Goal: Transaction & Acquisition: Purchase product/service

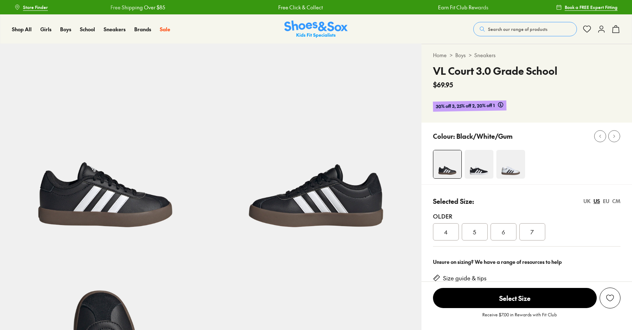
select select "*"
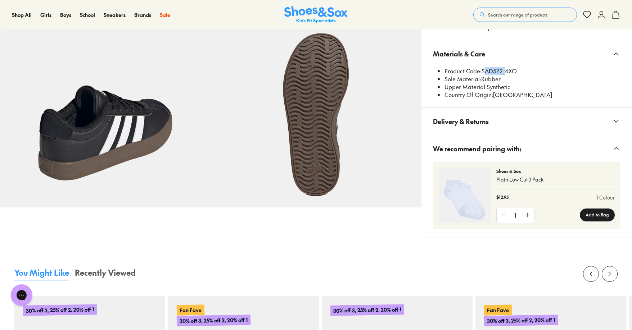
scroll to position [324, 0]
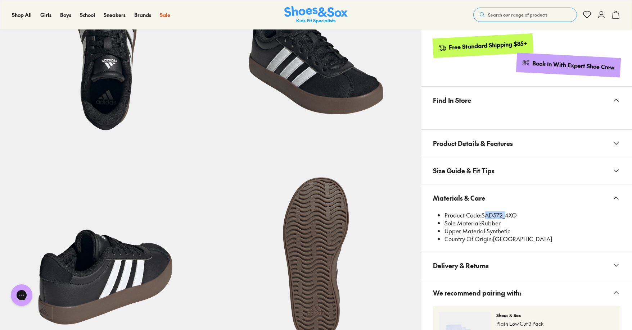
click at [491, 214] on li "Product Code: SAD572_4XO" at bounding box center [532, 216] width 176 height 8
drag, startPoint x: 482, startPoint y: 216, endPoint x: 502, endPoint y: 217, distance: 19.5
click at [502, 217] on li "Product Code: SAD572_4XO" at bounding box center [532, 216] width 176 height 8
copy li "SAD572"
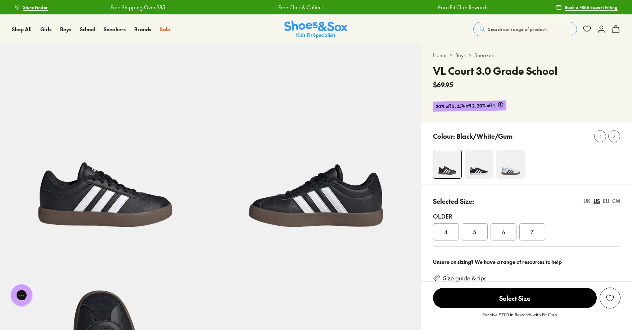
click at [510, 28] on span "Search our range of products" at bounding box center [517, 29] width 59 height 6
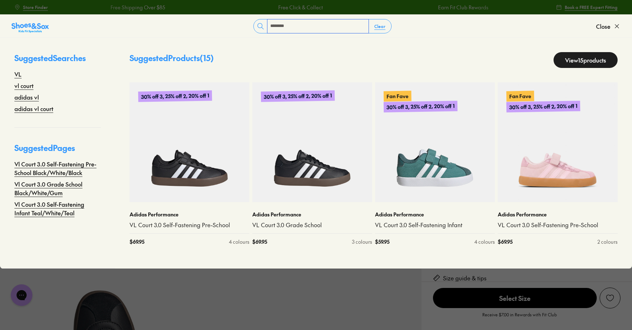
type input "********"
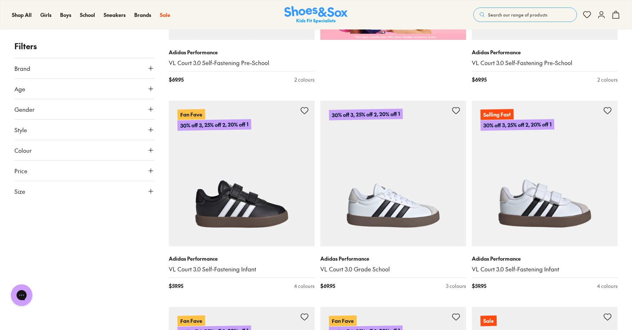
scroll to position [432, 0]
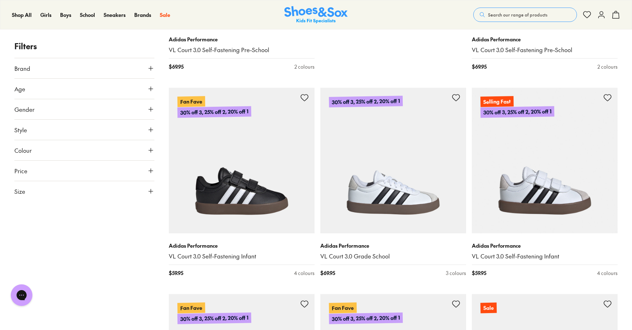
drag, startPoint x: 536, startPoint y: 151, endPoint x: 95, endPoint y: 254, distance: 453.7
click at [95, 254] on div "Filters Brand Adidas Performance ( 14 ) Age Youth ( 6 ) Infant/Toddler ( 5 ) Se…" at bounding box center [84, 187] width 140 height 1024
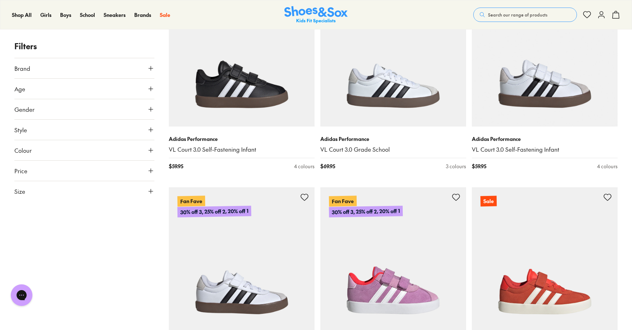
scroll to position [648, 0]
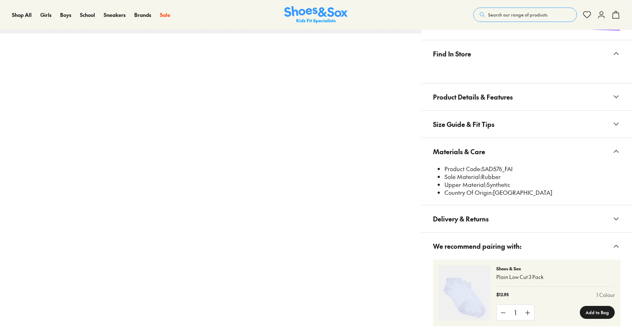
scroll to position [431, 0]
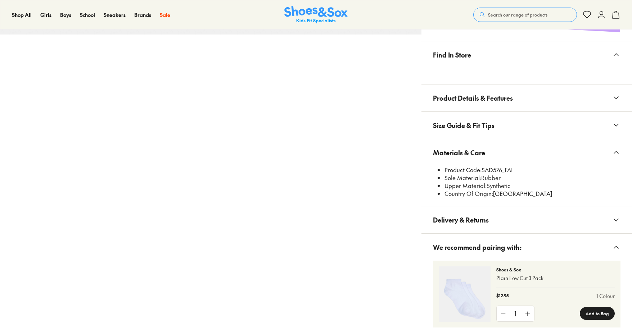
select select "*"
drag, startPoint x: 484, startPoint y: 151, endPoint x: 502, endPoint y: 173, distance: 28.7
click at [502, 173] on li "Product Code: SAD576_FAI" at bounding box center [532, 170] width 176 height 8
copy li "SAD576"
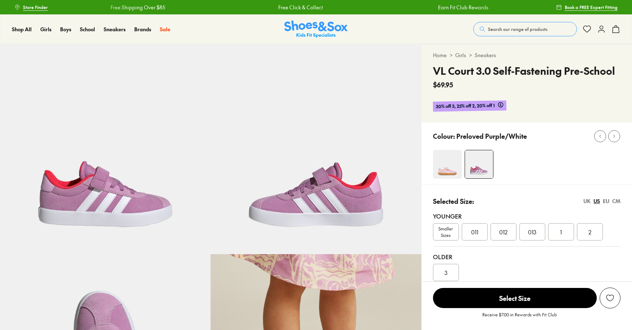
select select "*"
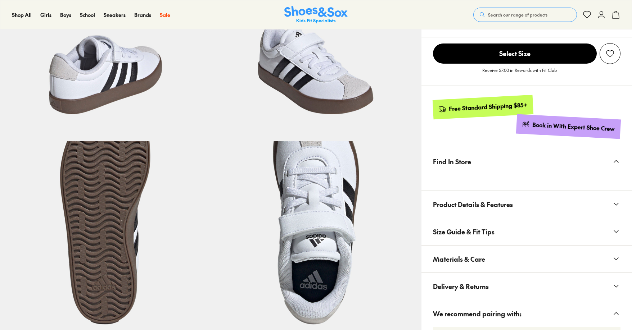
select select "*"
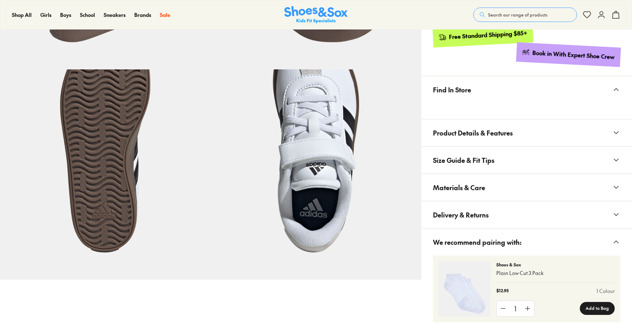
scroll to position [395, 0]
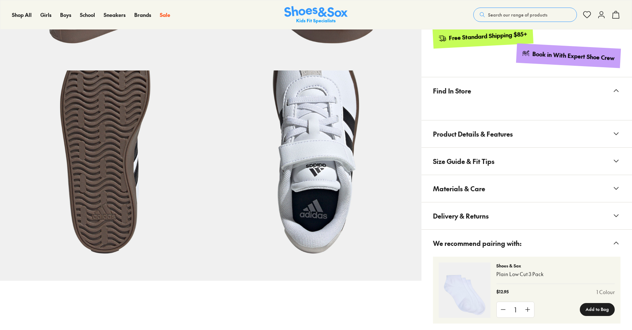
click at [459, 187] on span "Materials & Care" at bounding box center [459, 188] width 52 height 21
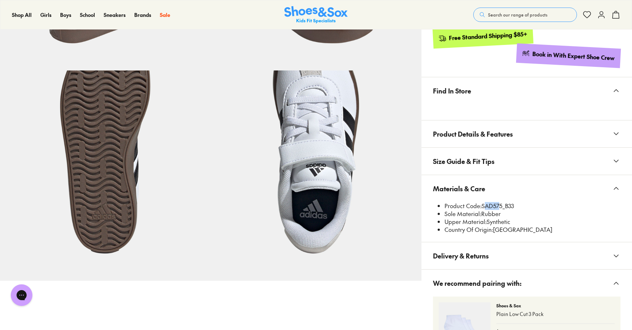
scroll to position [0, 0]
drag, startPoint x: 483, startPoint y: 205, endPoint x: 502, endPoint y: 205, distance: 19.4
click at [502, 205] on li "Product Code: SAD575_B33" at bounding box center [532, 206] width 176 height 8
drag, startPoint x: 518, startPoint y: 13, endPoint x: 513, endPoint y: 13, distance: 4.7
click at [518, 13] on span "Search our range of products" at bounding box center [517, 15] width 59 height 6
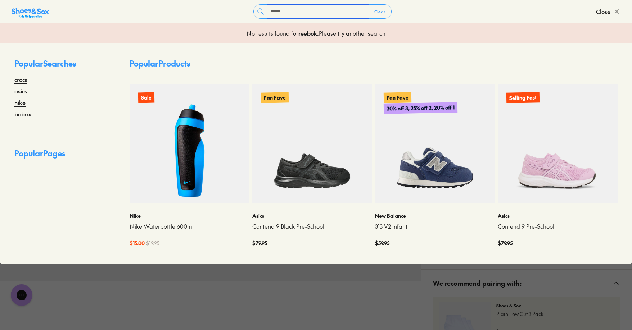
type input "******"
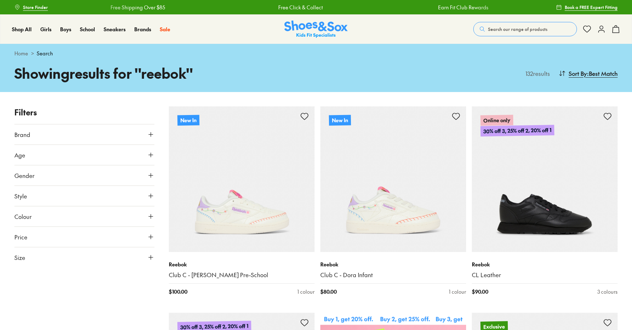
click at [34, 159] on button "Age" at bounding box center [84, 155] width 140 height 20
click at [83, 150] on button "Age" at bounding box center [84, 155] width 140 height 20
click at [62, 178] on button "Gender" at bounding box center [84, 176] width 140 height 20
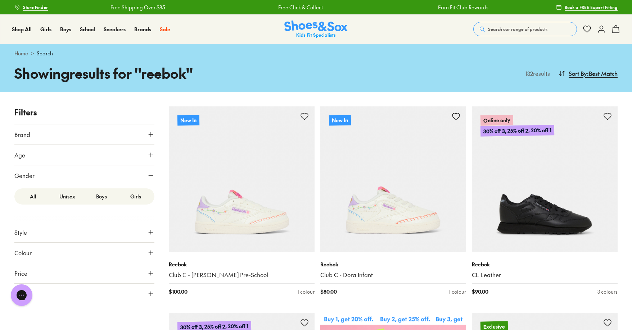
click at [67, 172] on button "Gender" at bounding box center [84, 176] width 140 height 20
click at [57, 159] on button "Age" at bounding box center [84, 155] width 140 height 20
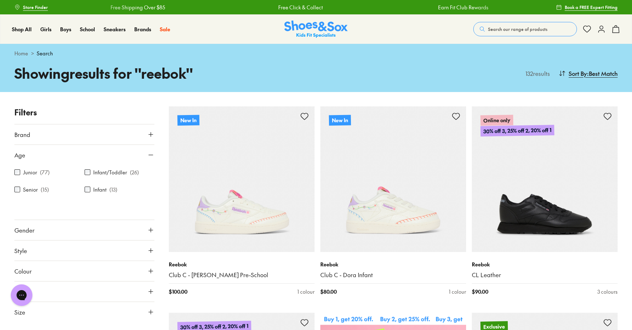
click at [30, 172] on label "Junior" at bounding box center [30, 173] width 14 height 8
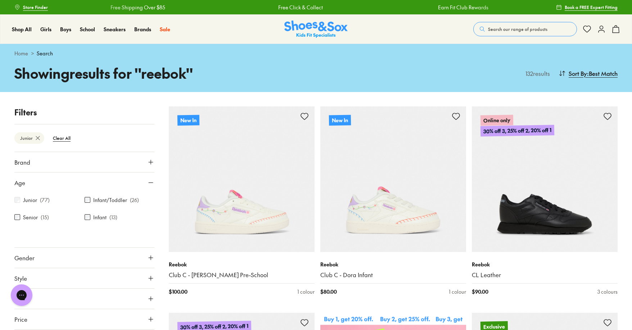
scroll to position [56, 0]
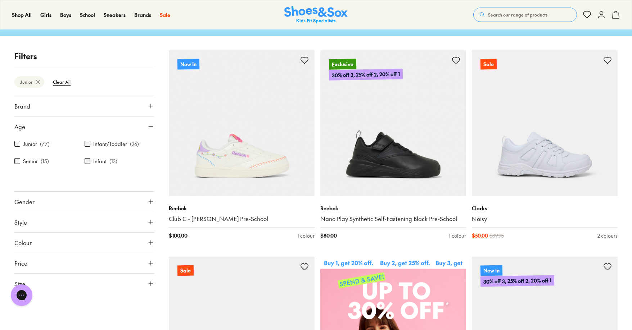
click at [112, 121] on button "Age" at bounding box center [84, 127] width 140 height 20
click at [46, 101] on button "Brand" at bounding box center [84, 106] width 140 height 20
click at [28, 140] on label "Reebok" at bounding box center [31, 141] width 17 height 8
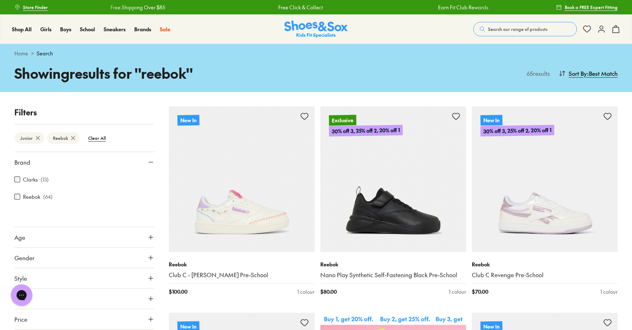
click at [49, 163] on button "Brand" at bounding box center [84, 162] width 140 height 20
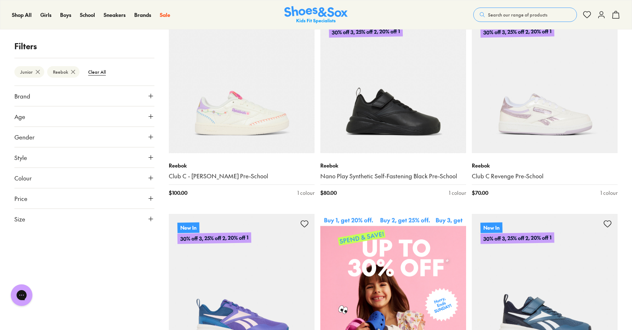
scroll to position [144, 0]
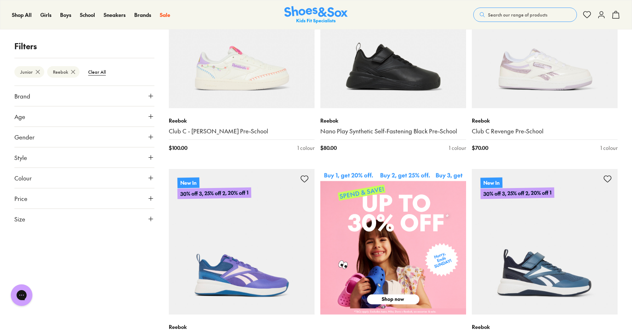
click at [30, 155] on button "Style" at bounding box center [84, 158] width 140 height 20
click at [21, 171] on div "Sneakers ( 30 )" at bounding box center [49, 175] width 70 height 9
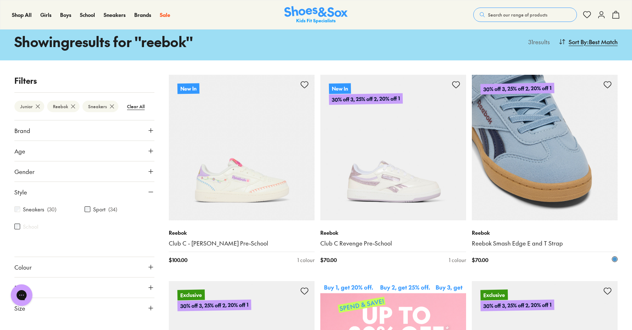
scroll to position [36, 0]
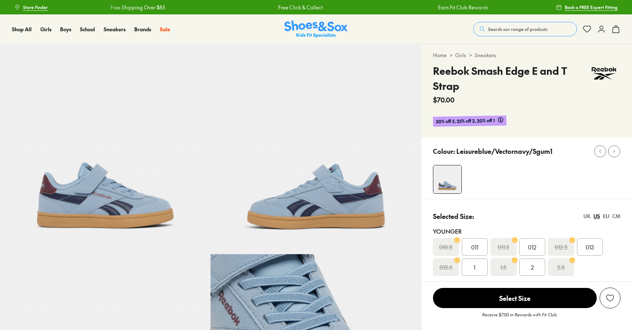
scroll to position [109, 0]
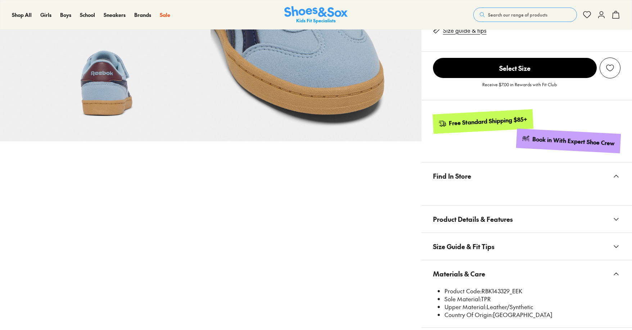
scroll to position [0, 0]
select select "*"
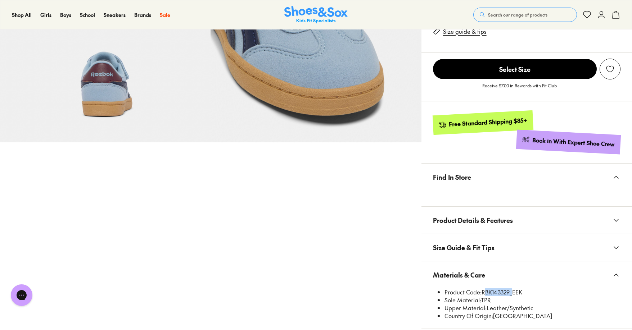
drag, startPoint x: 482, startPoint y: 291, endPoint x: 510, endPoint y: 289, distance: 27.8
click at [510, 289] on li "Product Code: RBK143329_EEK" at bounding box center [532, 293] width 176 height 8
copy li "RBK143329"
click at [503, 293] on li "Product Code: RBK143329_EEK" at bounding box center [532, 293] width 176 height 8
drag, startPoint x: 482, startPoint y: 293, endPoint x: 511, endPoint y: 289, distance: 29.4
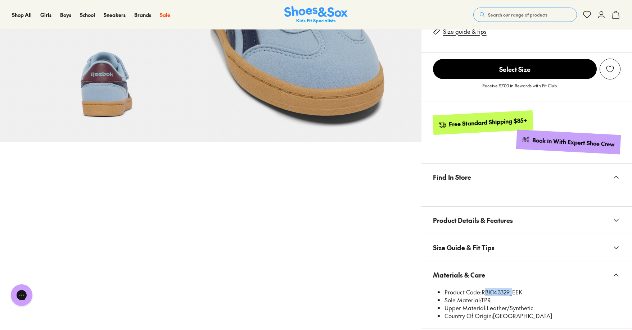
click at [511, 289] on li "Product Code: RBK143329_EEK" at bounding box center [532, 293] width 176 height 8
copy li "RBK143329"
